Goal: Task Accomplishment & Management: Manage account settings

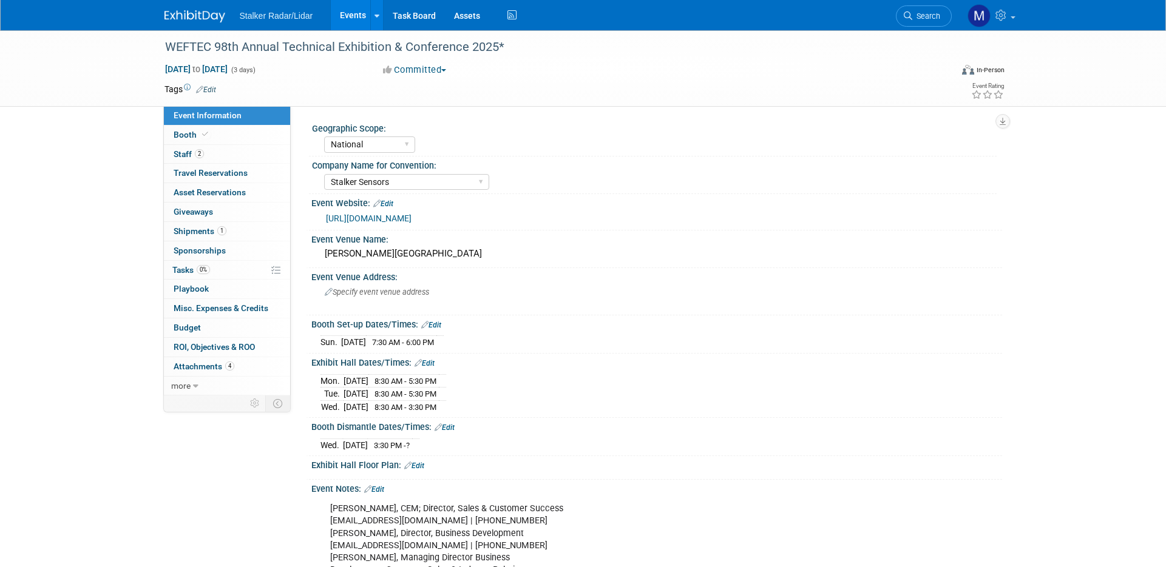
select select "National"
select select "Stalker Sensors"
click at [350, 12] on link "Events" at bounding box center [353, 15] width 44 height 30
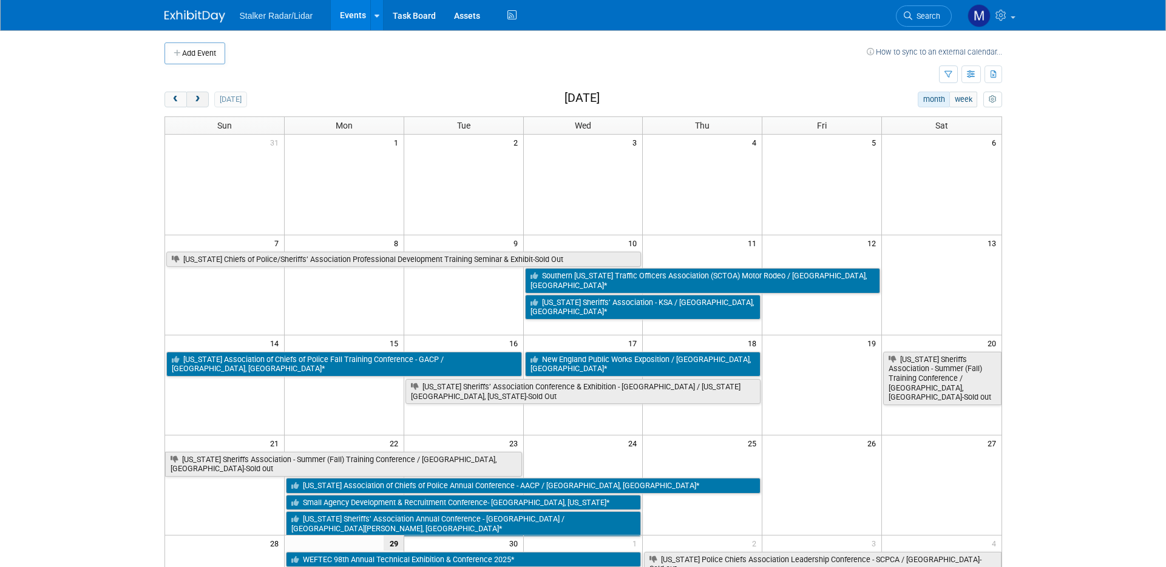
click at [197, 96] on span "next" at bounding box center [197, 100] width 9 height 8
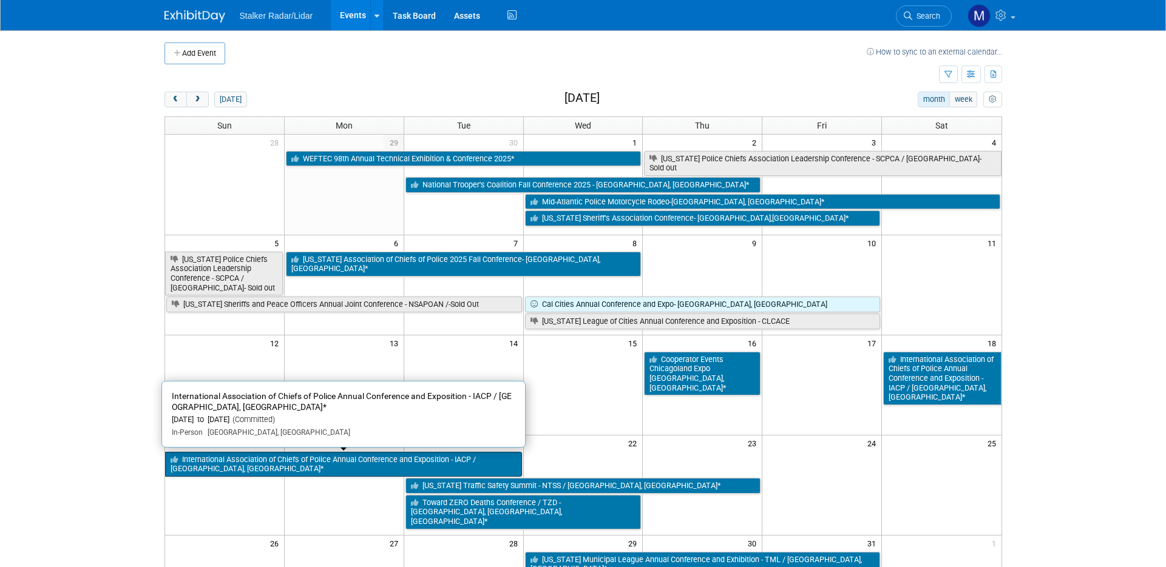
click at [340, 461] on link "International Association of Chiefs of Police Annual Conference and Exposition …" at bounding box center [343, 464] width 357 height 25
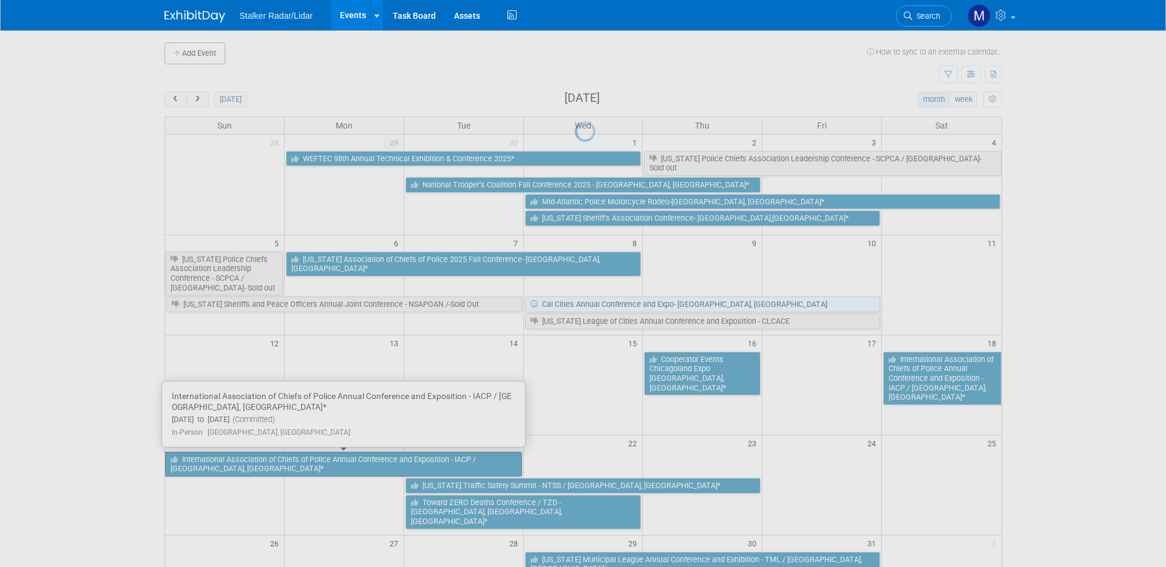
click at [575, 461] on div at bounding box center [583, 283] width 17 height 567
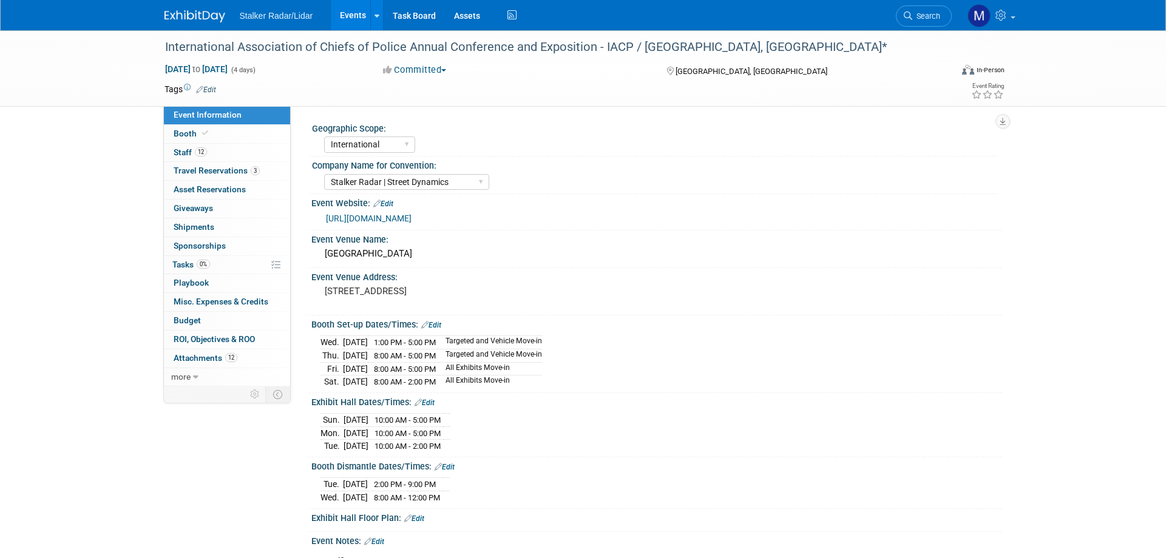
select select "International"
select select "Stalker Radar | Street Dynamics"
click at [200, 363] on span "Attachments 12" at bounding box center [206, 358] width 64 height 10
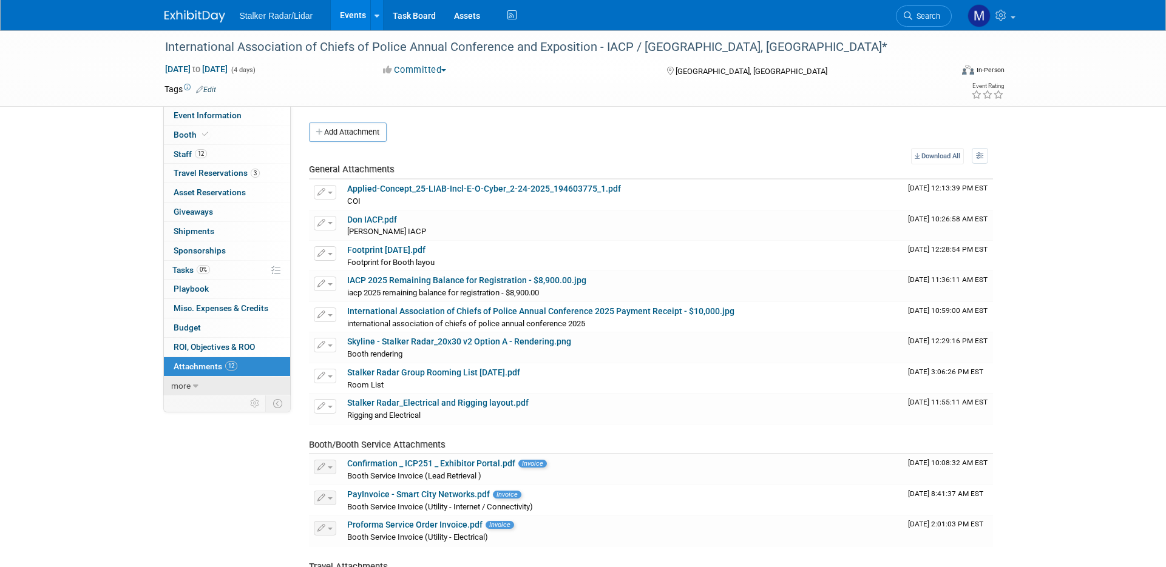
click at [194, 385] on icon at bounding box center [195, 386] width 5 height 8
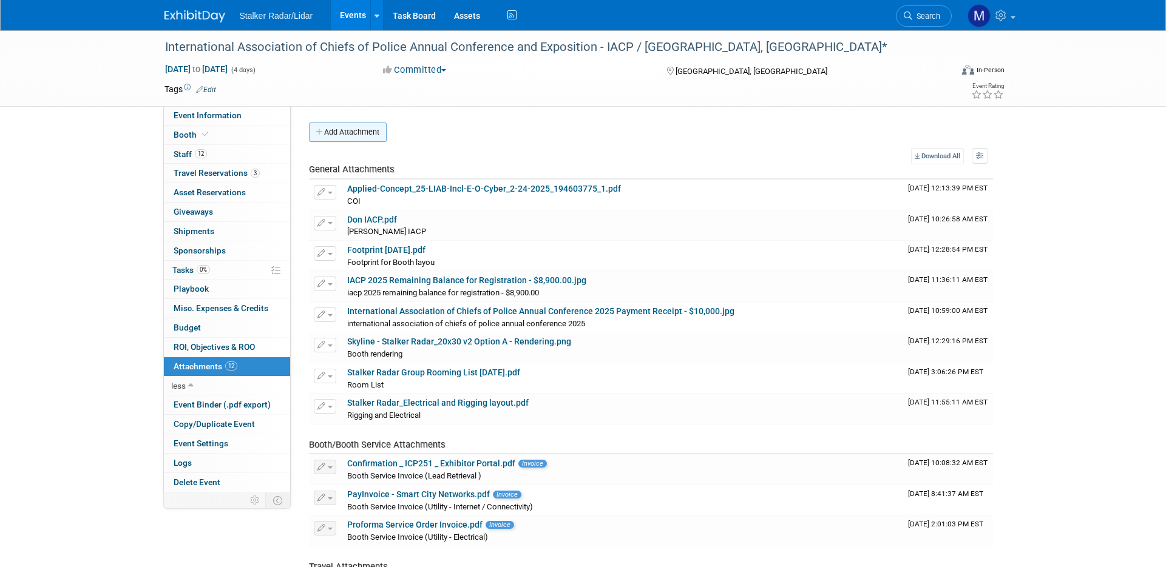
click at [352, 127] on button "Add Attachment" at bounding box center [348, 132] width 78 height 19
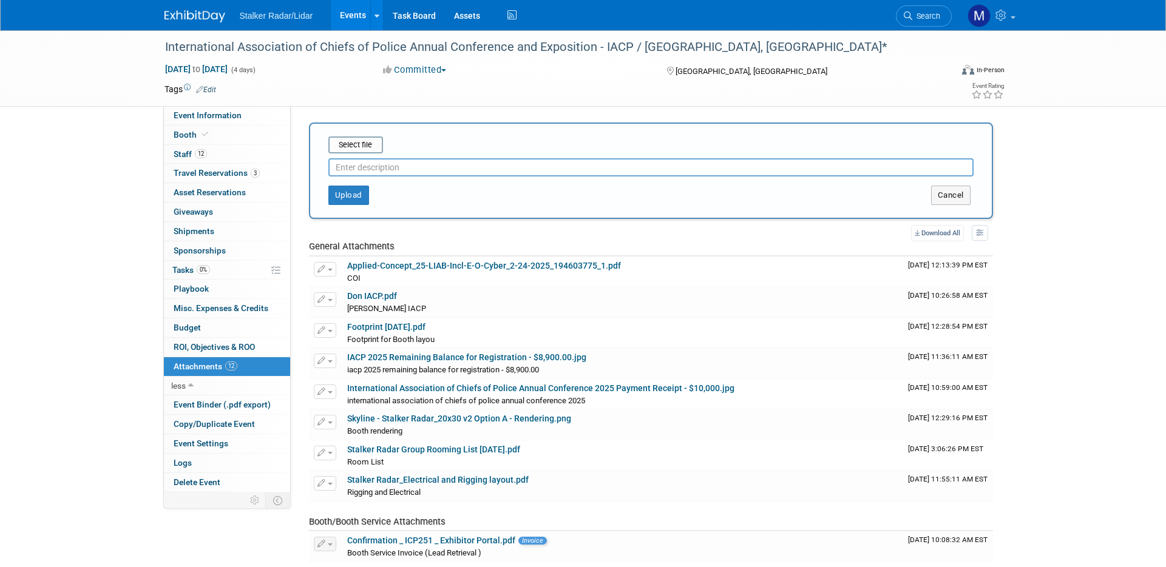
click at [373, 166] on input "text" at bounding box center [650, 167] width 645 height 18
type input "Skyline Display Contract"
click at [339, 197] on button "Upload" at bounding box center [348, 195] width 41 height 19
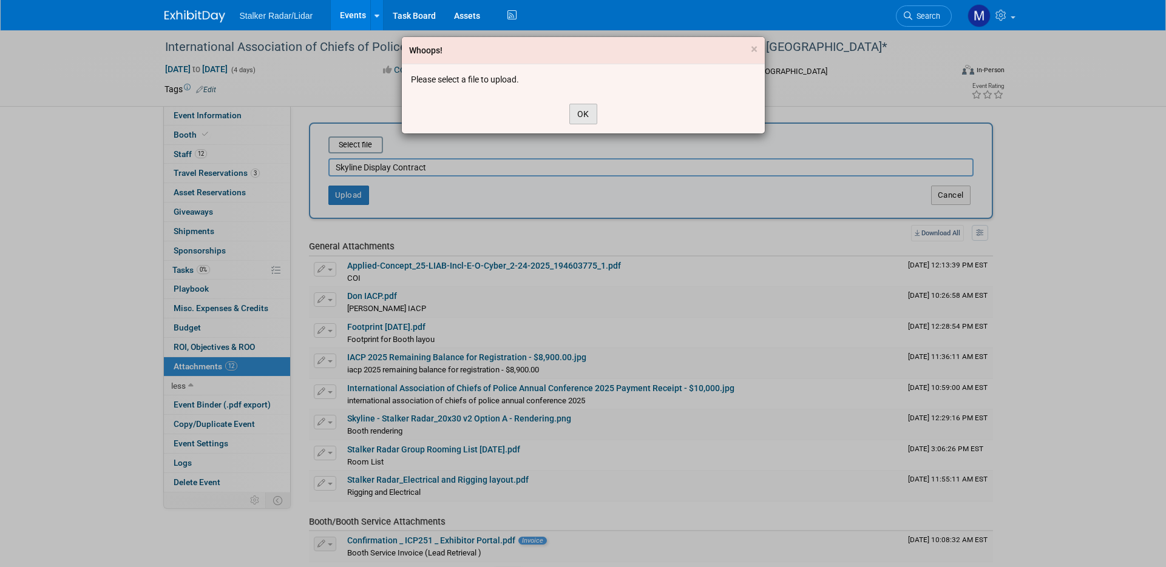
click at [585, 110] on button "OK" at bounding box center [583, 114] width 28 height 21
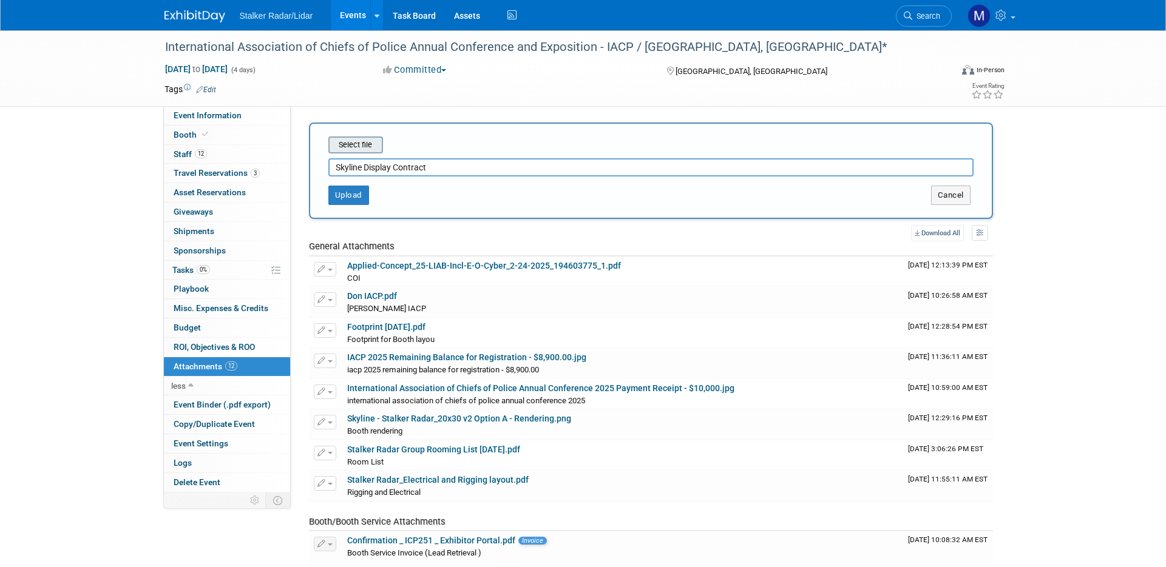
click at [344, 141] on input "file" at bounding box center [309, 145] width 144 height 15
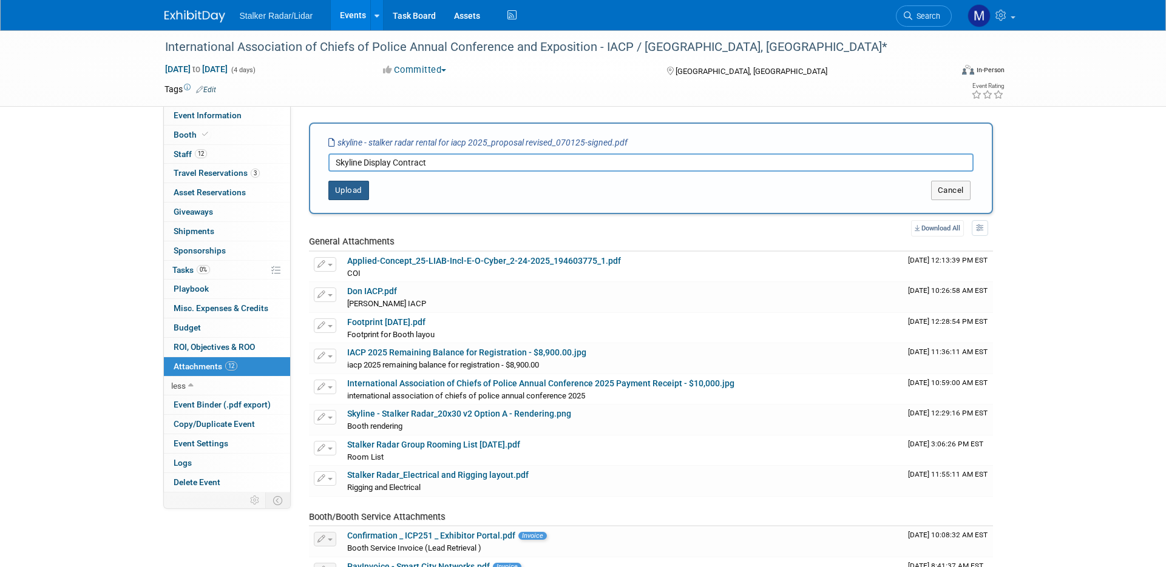
click at [343, 190] on button "Upload" at bounding box center [348, 190] width 41 height 19
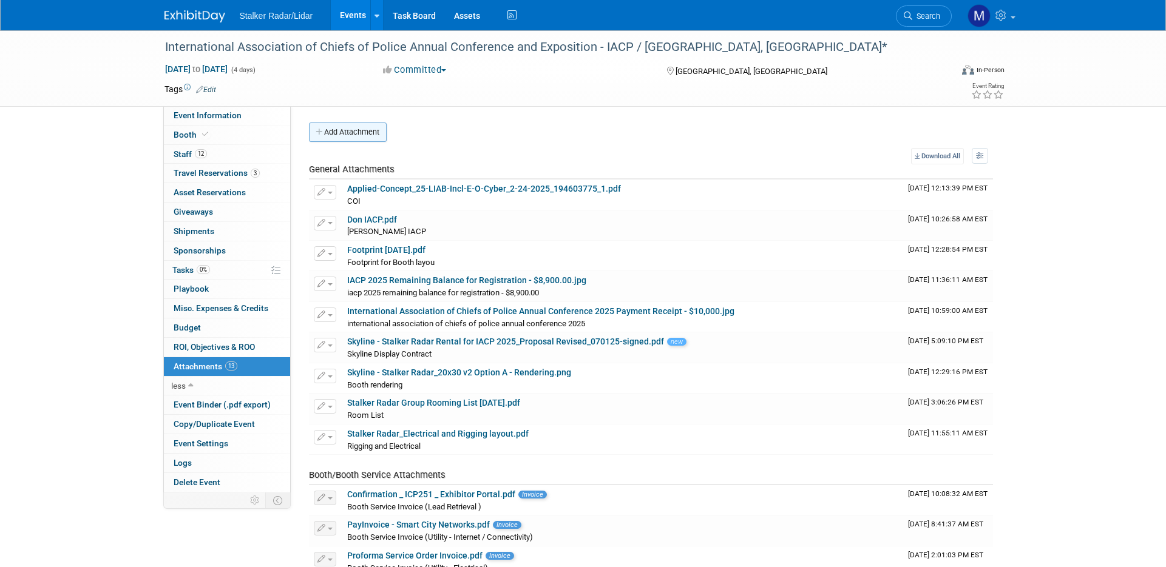
click at [335, 130] on button "Add Attachment" at bounding box center [348, 132] width 78 height 19
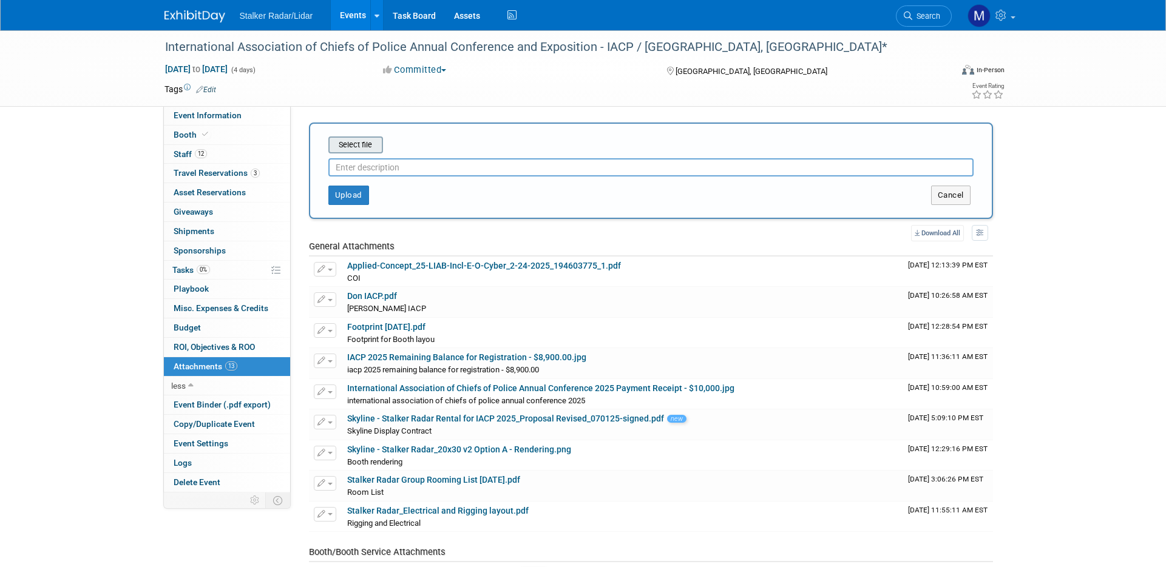
click at [355, 144] on input "file" at bounding box center [309, 145] width 144 height 15
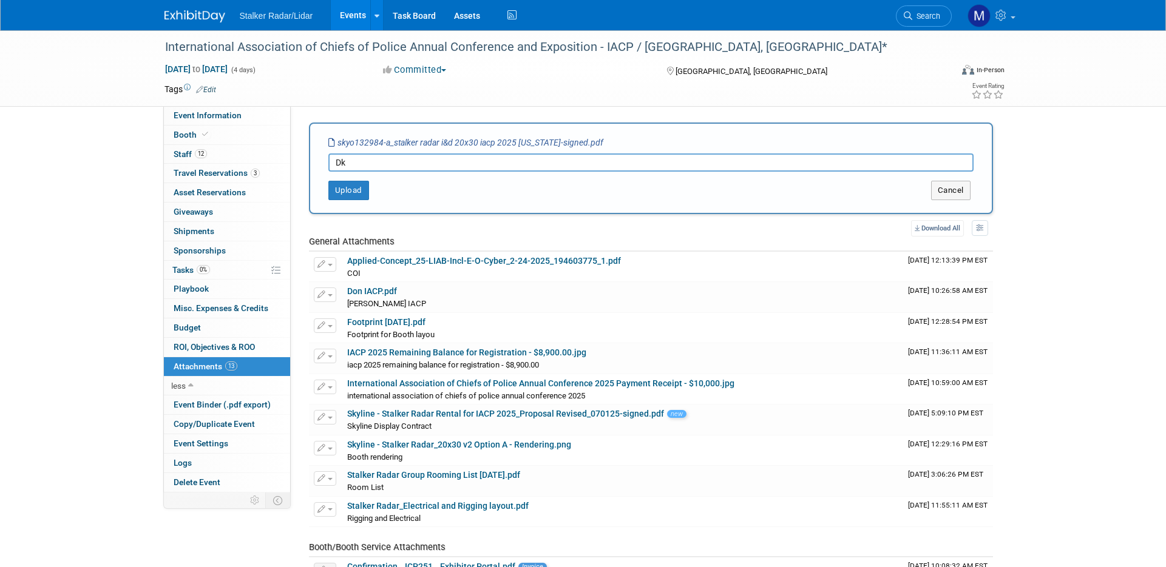
type input "D"
click at [336, 188] on button "Upload" at bounding box center [348, 190] width 41 height 19
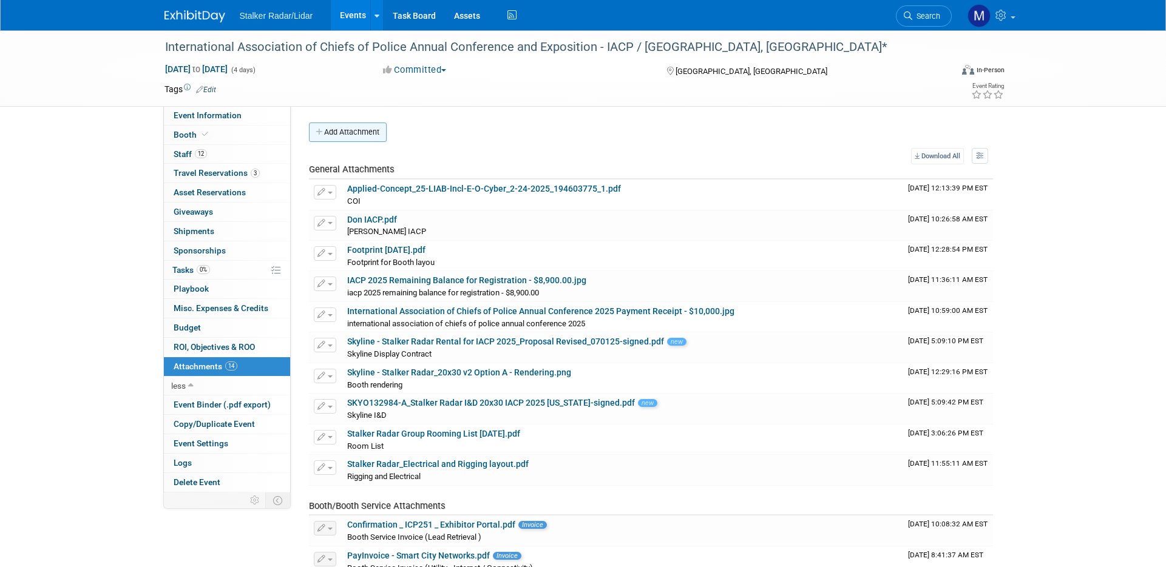
click at [334, 130] on button "Add Attachment" at bounding box center [348, 132] width 78 height 19
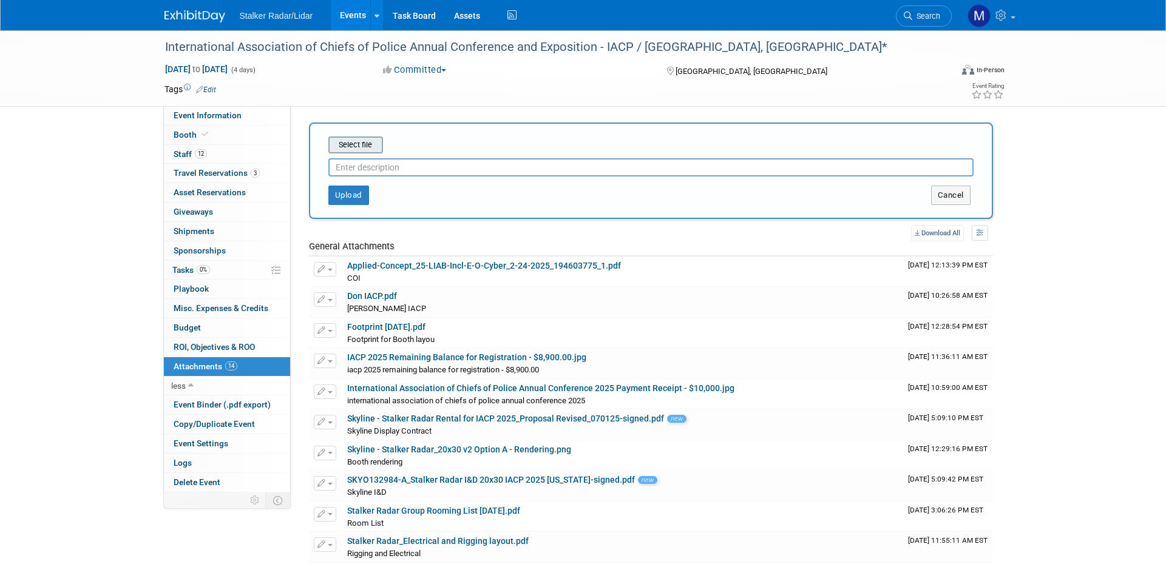
click at [364, 146] on input "file" at bounding box center [309, 145] width 144 height 15
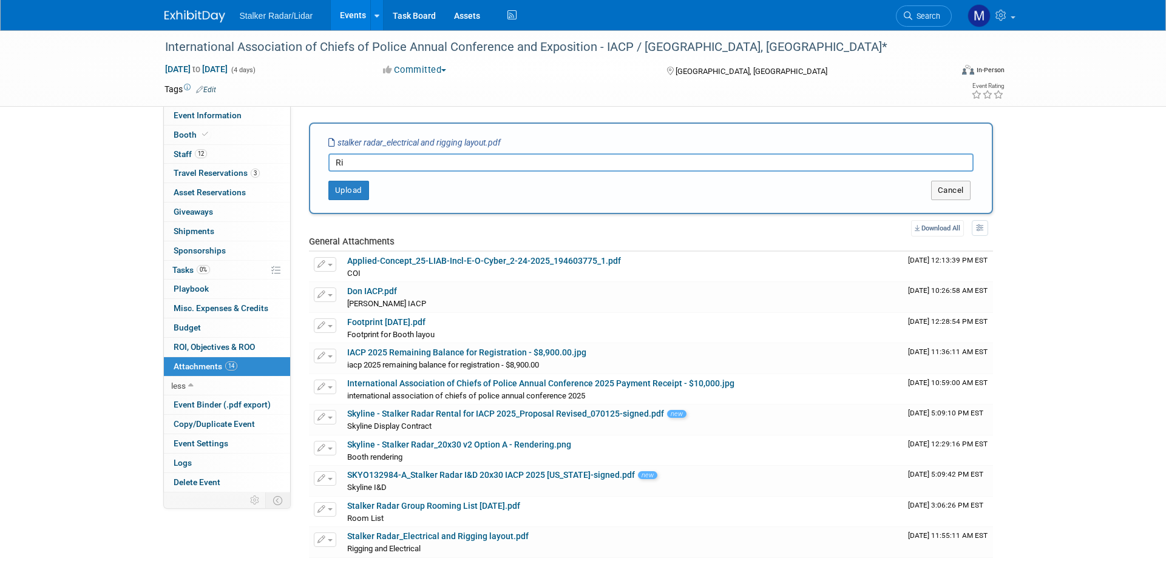
type input "R"
type input "Skyline Rigging layout"
click at [360, 188] on button "Upload" at bounding box center [348, 190] width 41 height 19
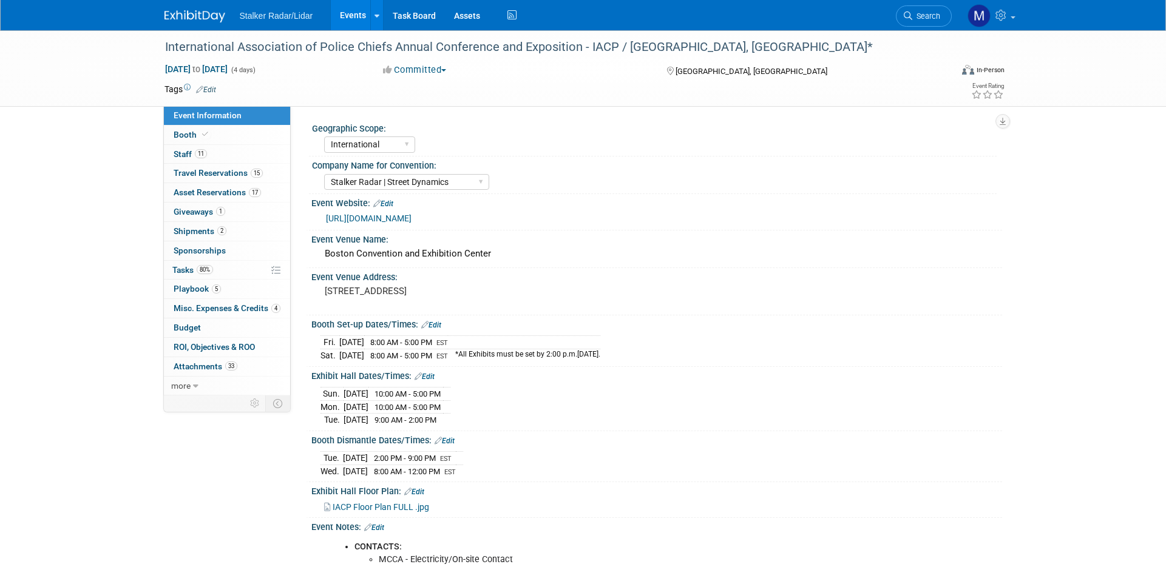
select select "International"
select select "Stalker Radar | Street Dynamics"
click at [362, 13] on link "Events" at bounding box center [353, 15] width 44 height 30
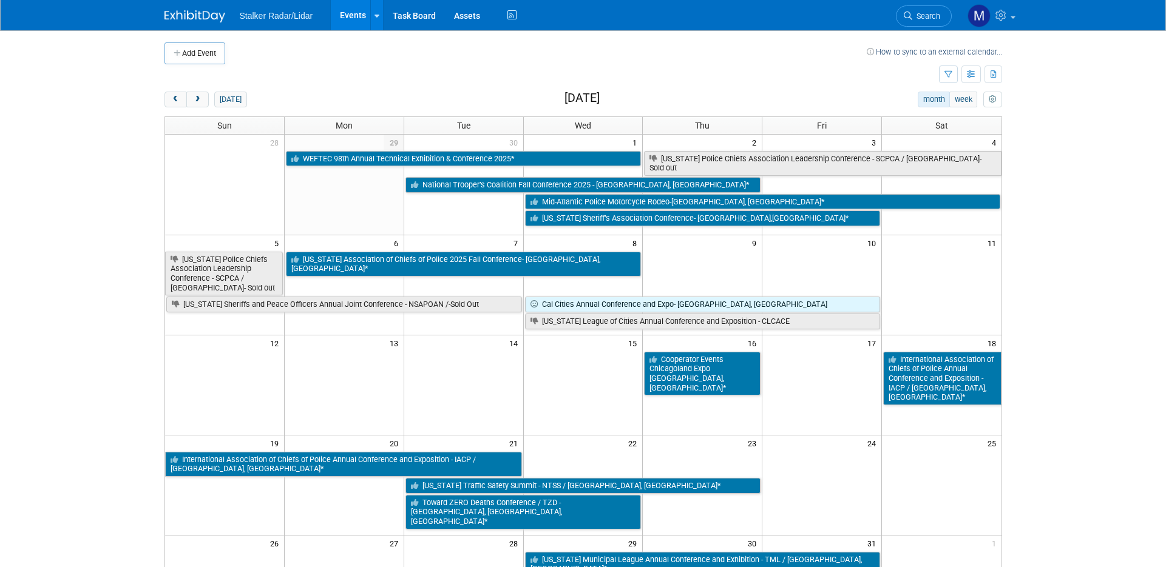
drag, startPoint x: 192, startPoint y: 100, endPoint x: 246, endPoint y: 113, distance: 55.1
click at [194, 100] on span "next" at bounding box center [197, 100] width 9 height 8
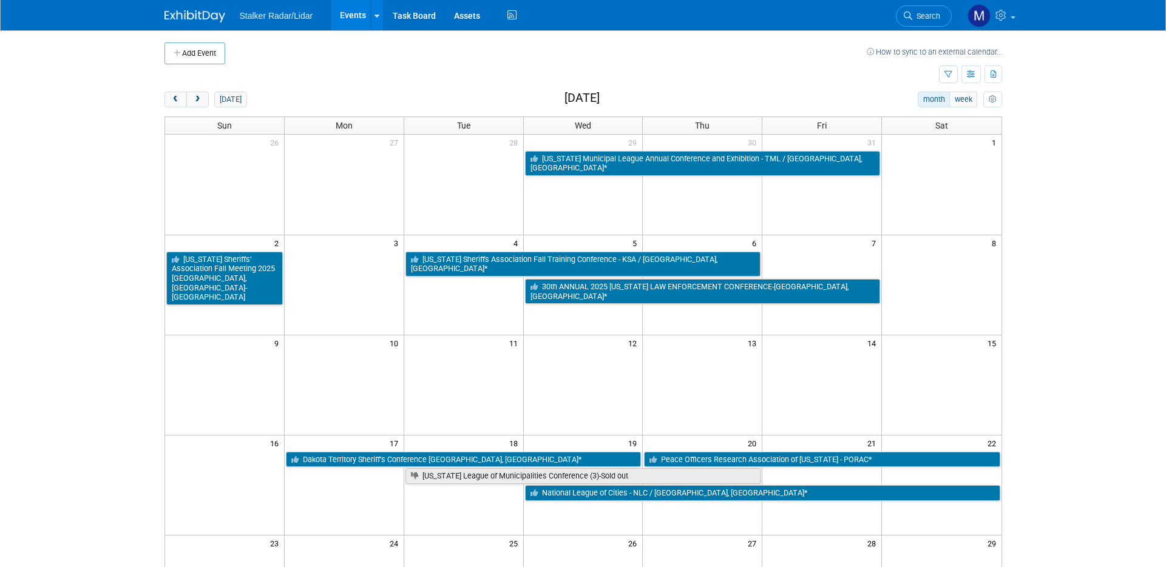
click at [175, 99] on span "prev" at bounding box center [175, 100] width 9 height 8
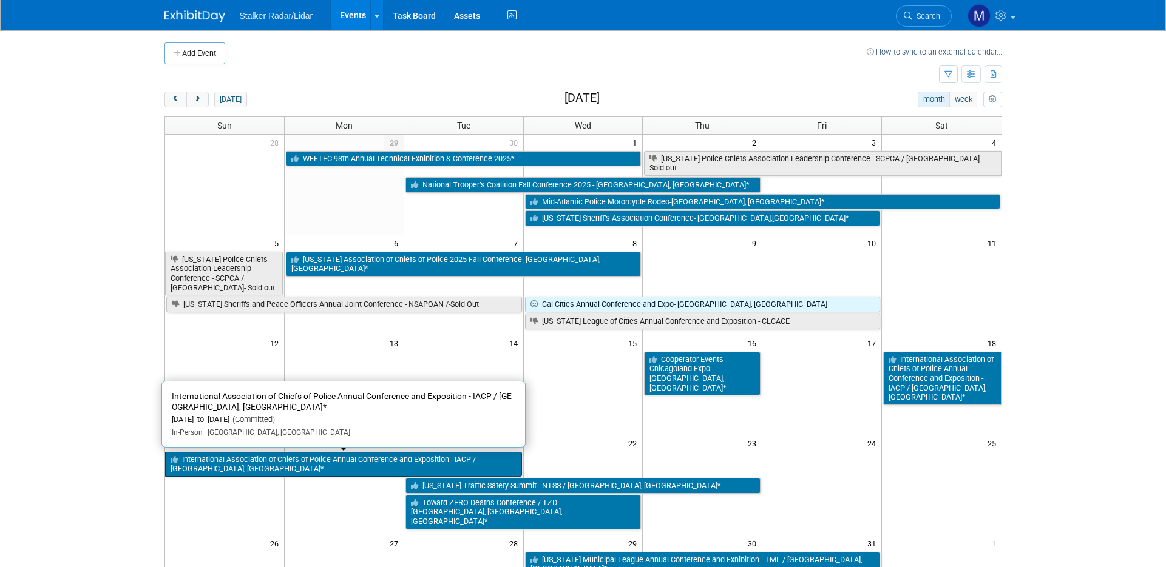
click at [373, 459] on link "International Association of Chiefs of Police Annual Conference and Exposition …" at bounding box center [343, 464] width 357 height 25
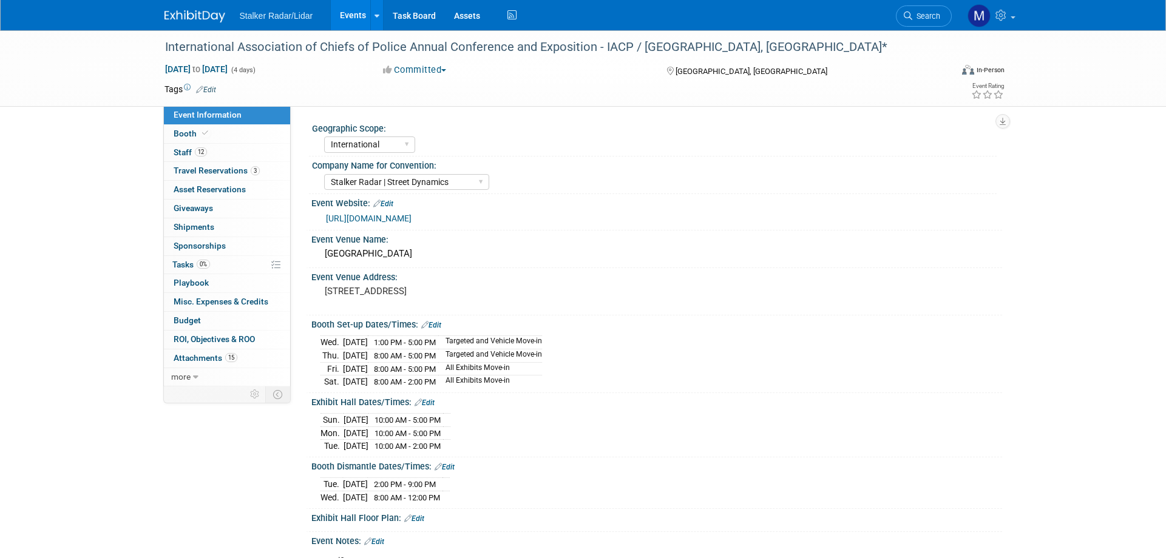
select select "International"
select select "Stalker Radar | Street Dynamics"
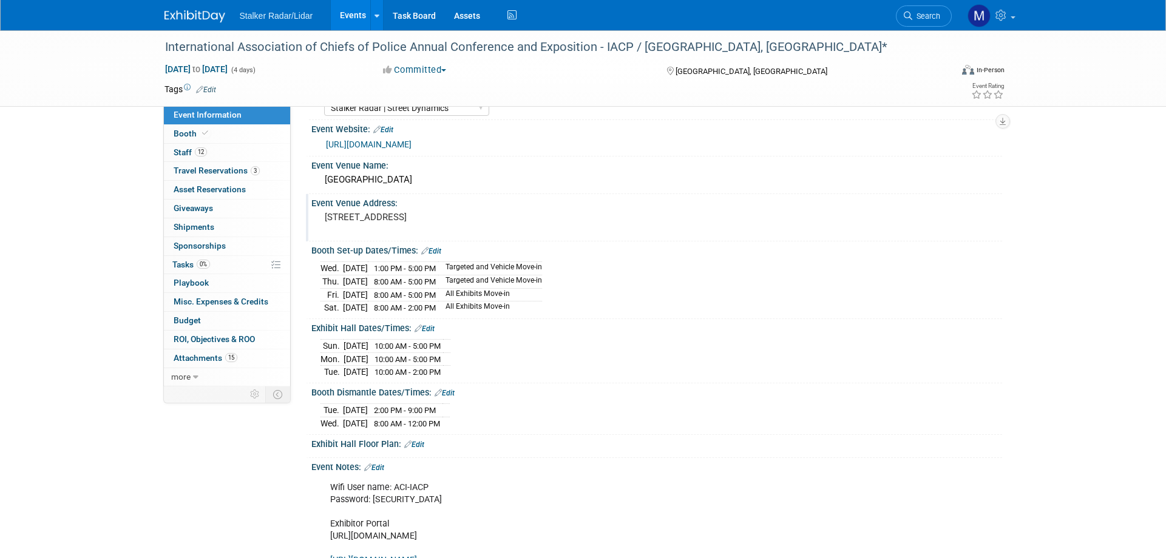
scroll to position [121, 0]
